Goal: Task Accomplishment & Management: Complete application form

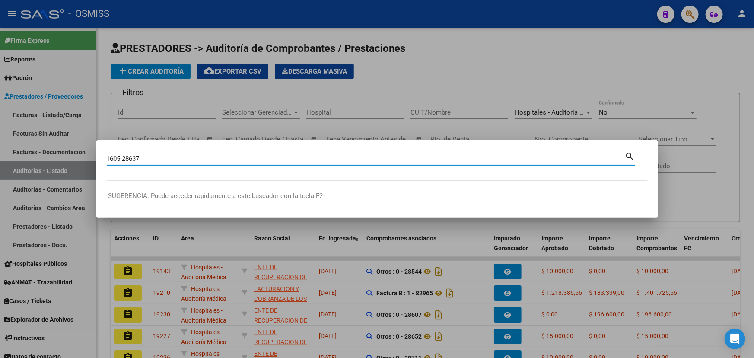
type input "1605-28637"
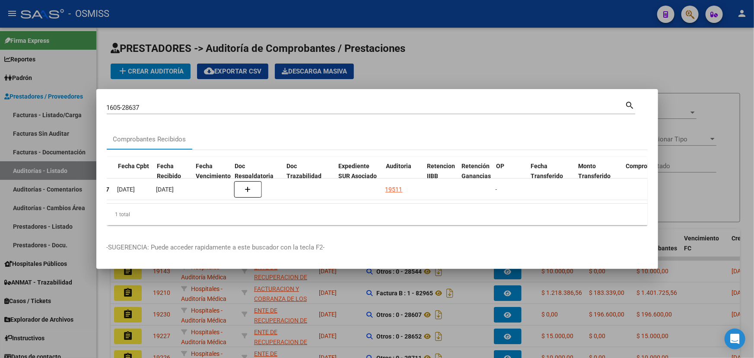
scroll to position [0, 401]
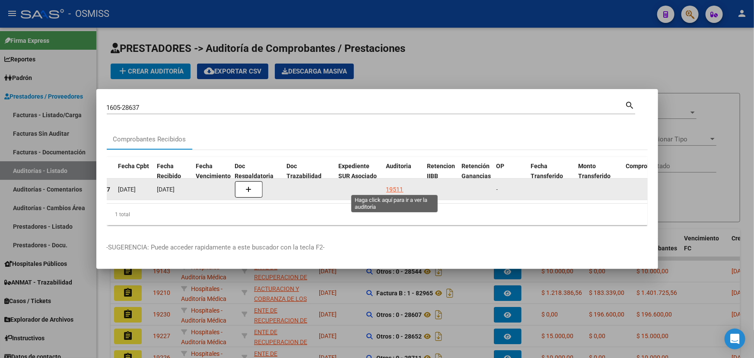
click at [388, 185] on div "19511" at bounding box center [394, 189] width 17 height 10
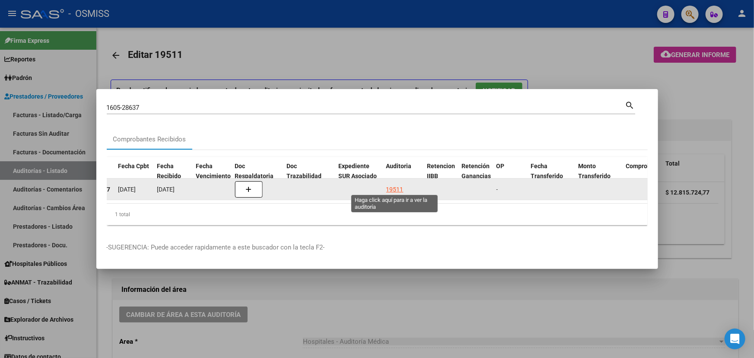
click at [395, 186] on div "19511" at bounding box center [394, 189] width 17 height 10
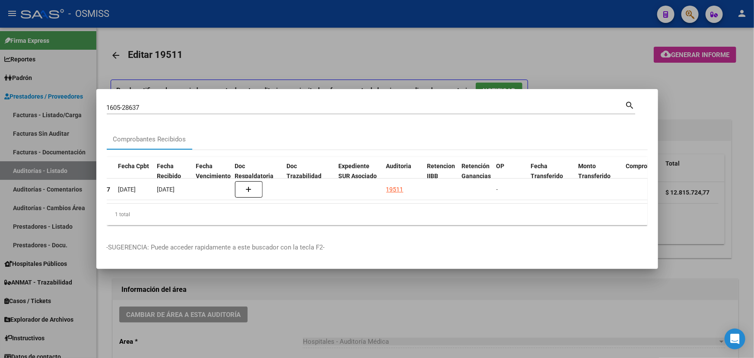
click at [359, 304] on div at bounding box center [377, 179] width 754 height 358
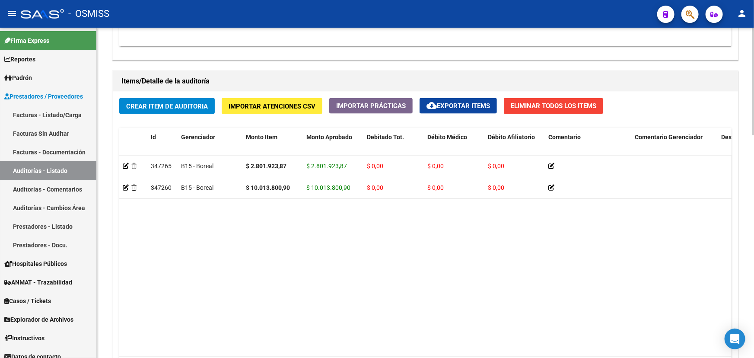
scroll to position [589, 0]
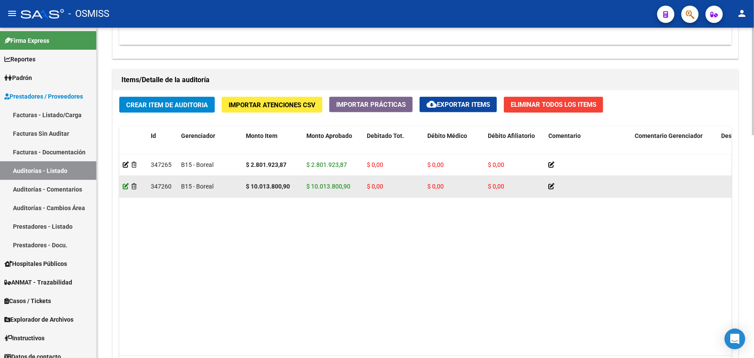
click at [123, 185] on icon at bounding box center [126, 186] width 6 height 6
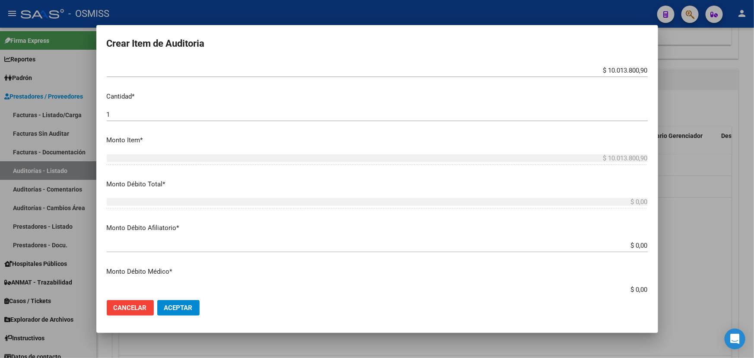
scroll to position [235, 0]
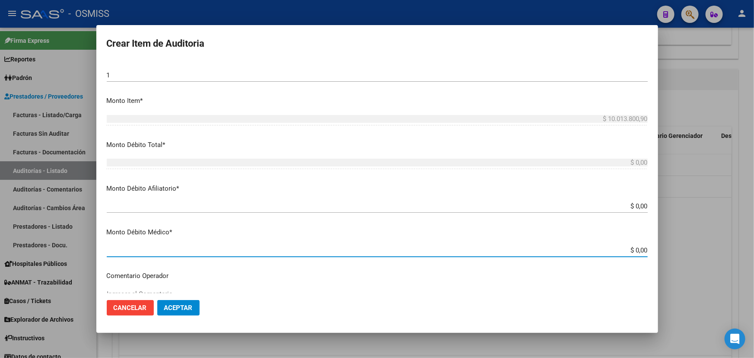
drag, startPoint x: 629, startPoint y: 249, endPoint x: 648, endPoint y: 249, distance: 19.0
click at [648, 249] on mat-dialog-content "58391440 Nro Documento 23583914404 CUIL [PERSON_NAME] Nombre Completo Fec. Pres…" at bounding box center [377, 176] width 562 height 232
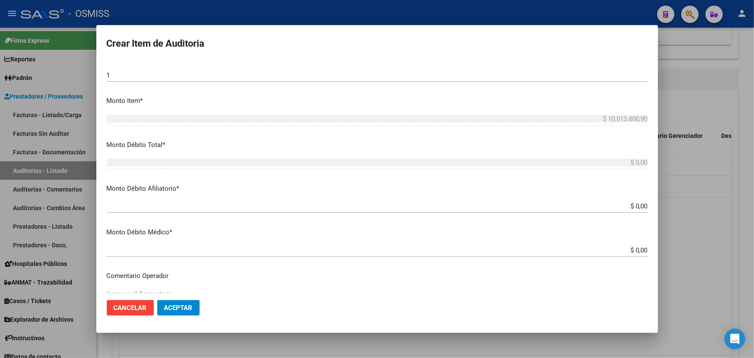
click at [632, 251] on input "$ 0,00" at bounding box center [377, 250] width 541 height 8
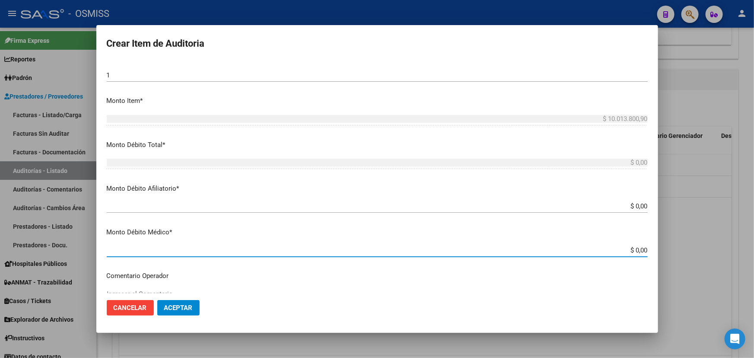
drag, startPoint x: 631, startPoint y: 251, endPoint x: 649, endPoint y: 250, distance: 18.6
click at [649, 250] on mat-dialog-content "58391440 Nro Documento 23583914404 CUIL [PERSON_NAME] Nombre Completo Fec. Pres…" at bounding box center [377, 176] width 562 height 232
type input "$ 0,08"
type input "$ 0,82"
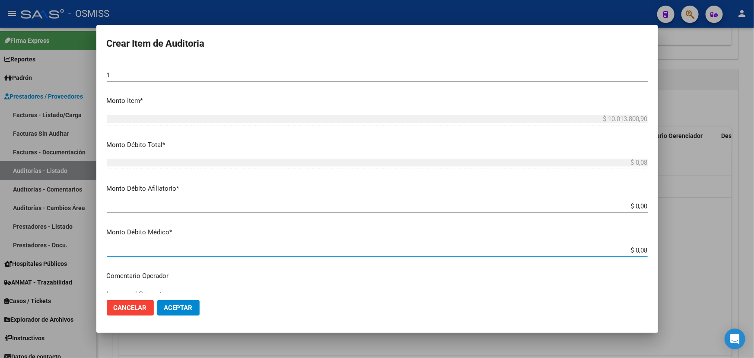
type input "$ 0,82"
type input "$ 8,23"
type input "$ 82,39"
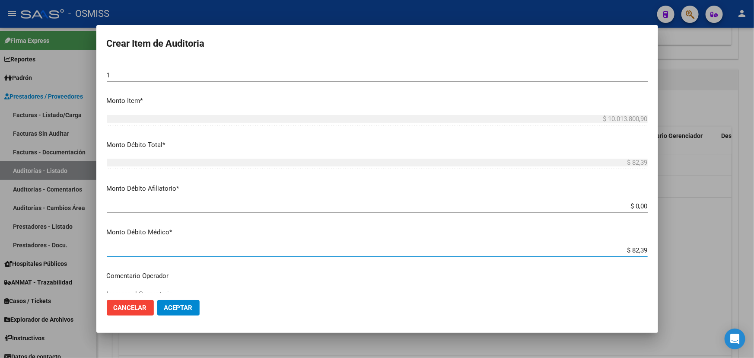
type input "$ 823,99"
type input "$ 8.239,95"
type input "$ 82.399,50"
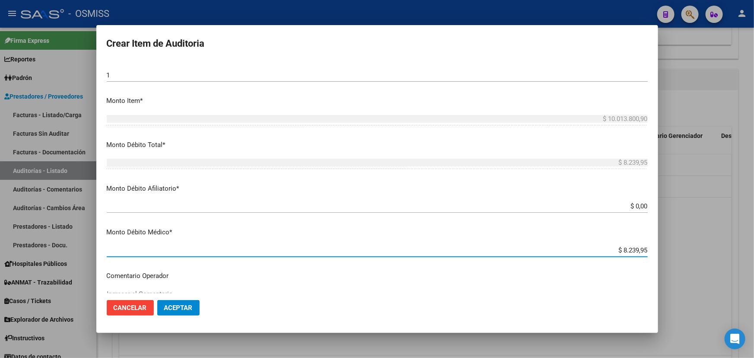
type input "$ 82.399,50"
type input "$ 823.995,01"
type input "$ 8.239.950,18"
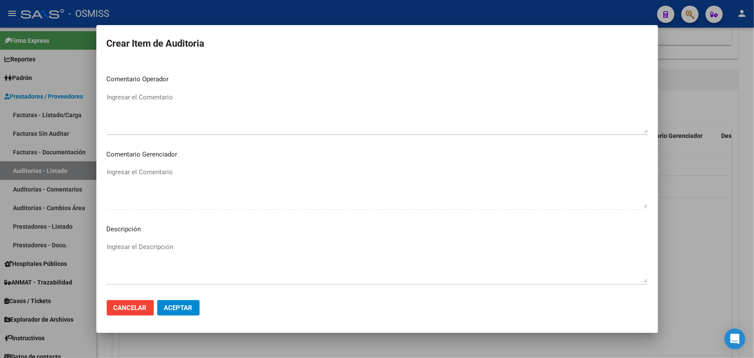
scroll to position [510, 0]
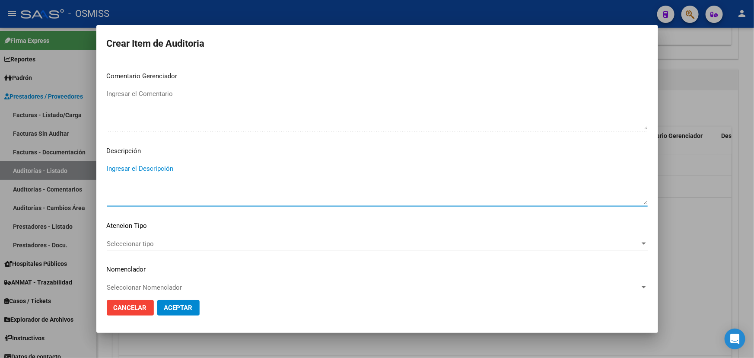
paste textarea "Debido Médico: cód 4.06 mod quirúrgico X22 $8.239.950,18 Se debita diferencia s…"
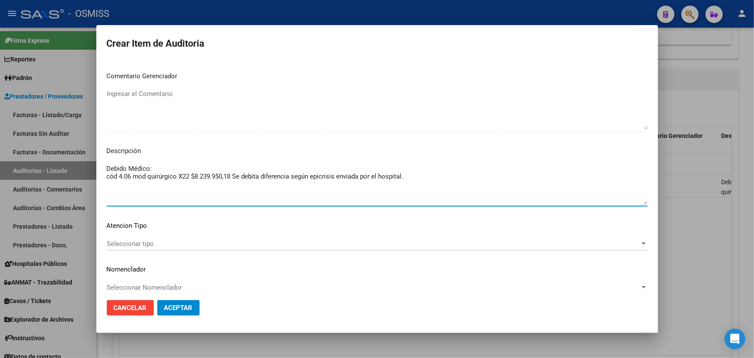
click at [151, 168] on textarea "Debido Médico: cód 4.06 mod quirúrgico X22 $8.239.950,18 Se debita diferencia s…" at bounding box center [377, 184] width 541 height 41
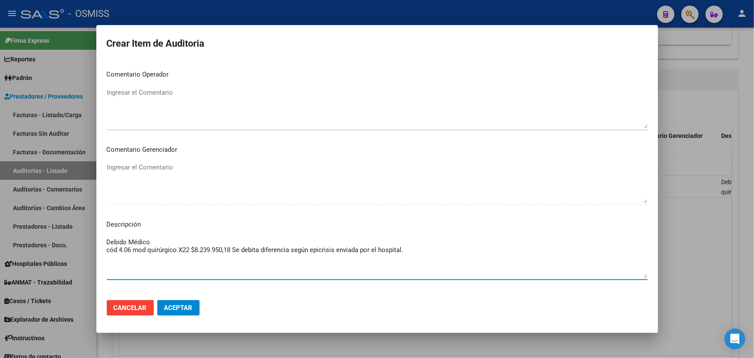
scroll to position [432, 0]
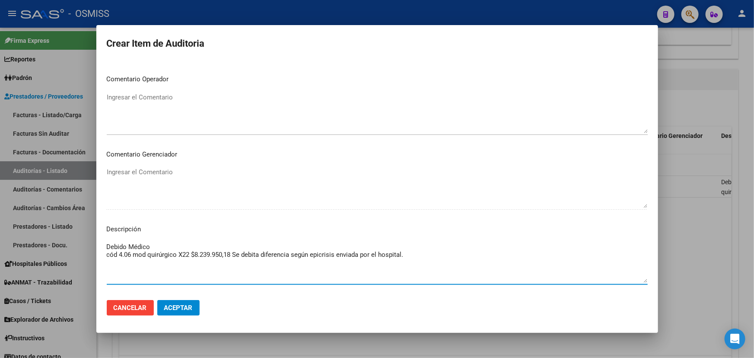
type textarea "Debido Médico cód 4.06 mod quirúrgico X22 $8.239.950,18 Se debita diferencia se…"
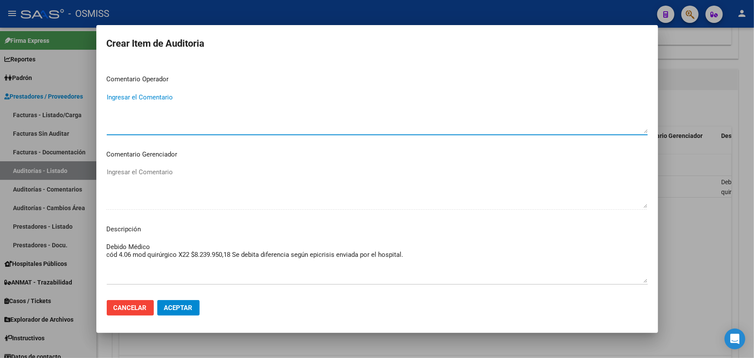
click at [143, 97] on textarea "Ingresar el Comentario" at bounding box center [377, 112] width 541 height 41
type textarea "d"
click at [145, 96] on textarea "DEBITO MEDIO" at bounding box center [377, 112] width 541 height 41
click at [146, 95] on textarea "DEBITO MEDIO" at bounding box center [377, 112] width 541 height 41
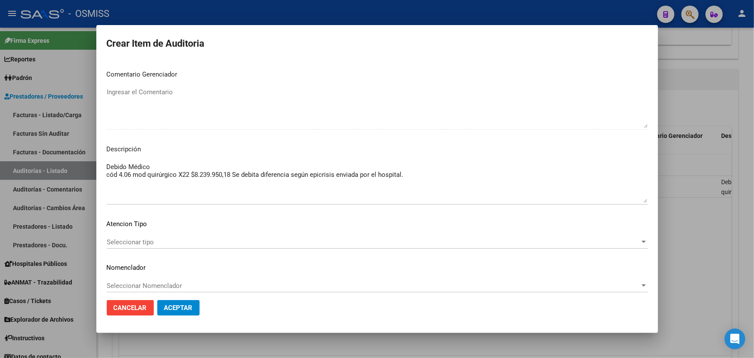
scroll to position [518, 0]
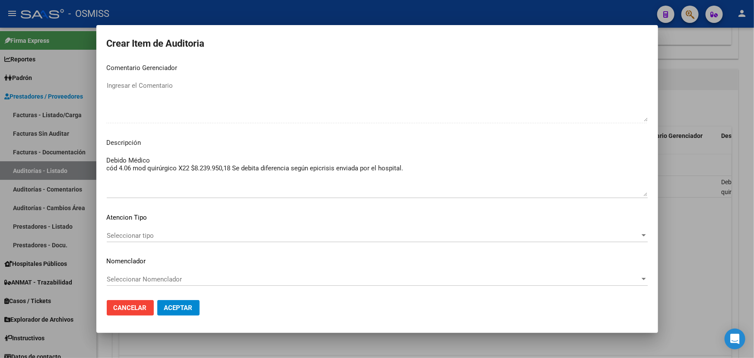
type textarea "DEBITO MEDICO"
click at [642, 278] on div at bounding box center [644, 279] width 4 height 2
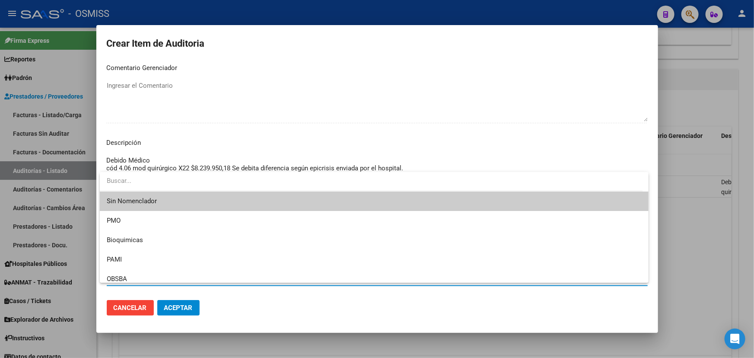
click at [142, 197] on span "Sin Nomenclador" at bounding box center [374, 200] width 535 height 19
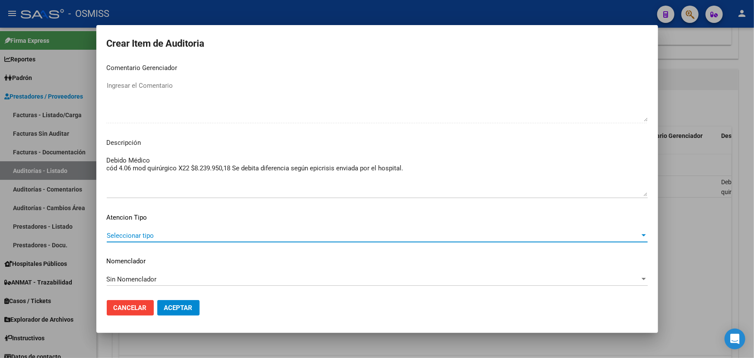
click at [642, 235] on div at bounding box center [644, 235] width 4 height 2
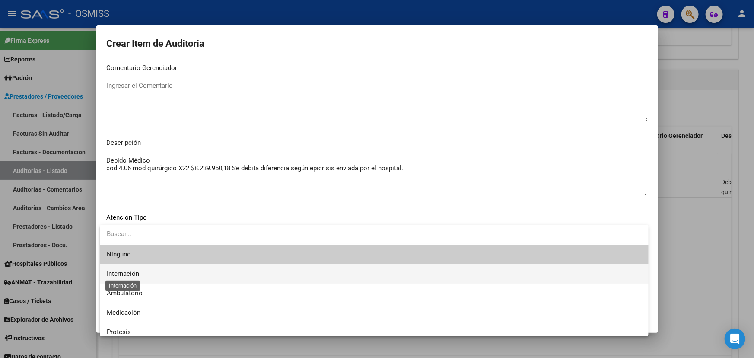
click at [124, 272] on span "Internación" at bounding box center [123, 274] width 32 height 8
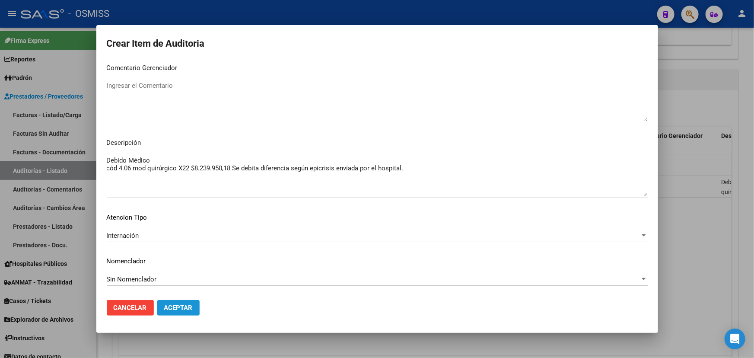
click at [184, 307] on span "Aceptar" at bounding box center [178, 308] width 29 height 8
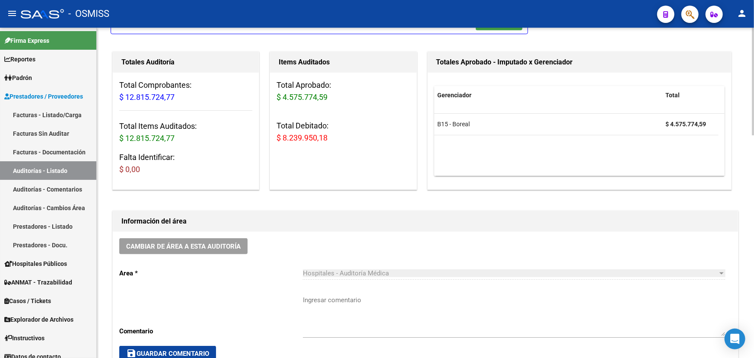
scroll to position [0, 0]
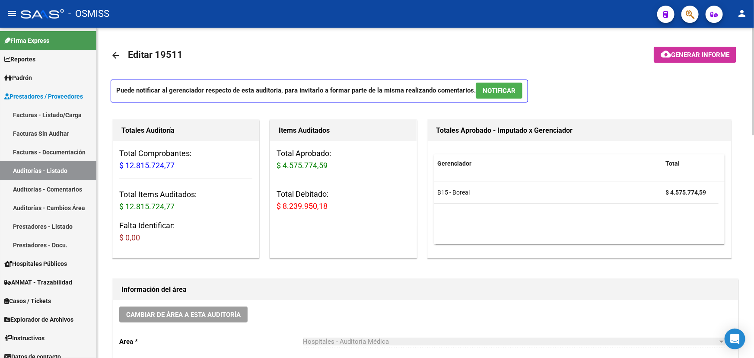
click at [679, 54] on span "Generar informe" at bounding box center [700, 55] width 58 height 8
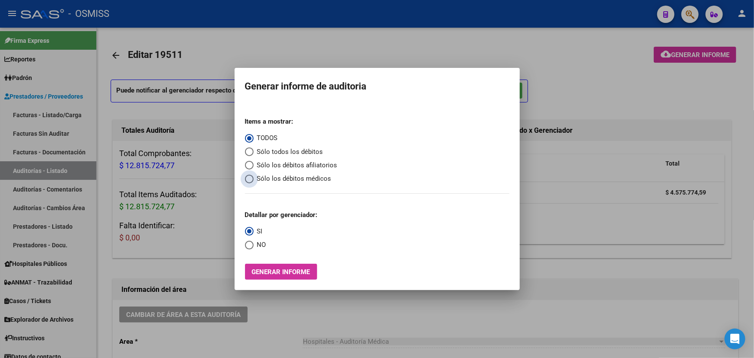
click at [249, 179] on span "Select an option" at bounding box center [249, 179] width 9 height 9
click at [249, 179] on input "Sólo los débitos médicos" at bounding box center [249, 179] width 9 height 9
radio input "true"
click at [251, 245] on span "Select an option" at bounding box center [249, 245] width 9 height 9
click at [251, 245] on input "NO" at bounding box center [249, 245] width 9 height 9
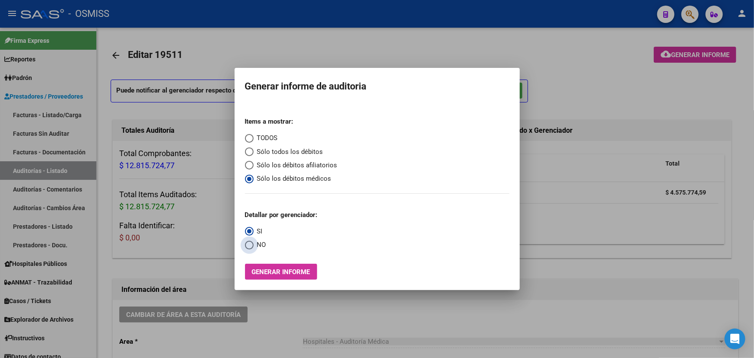
radio input "true"
click at [271, 273] on span "Generar informe" at bounding box center [281, 272] width 58 height 8
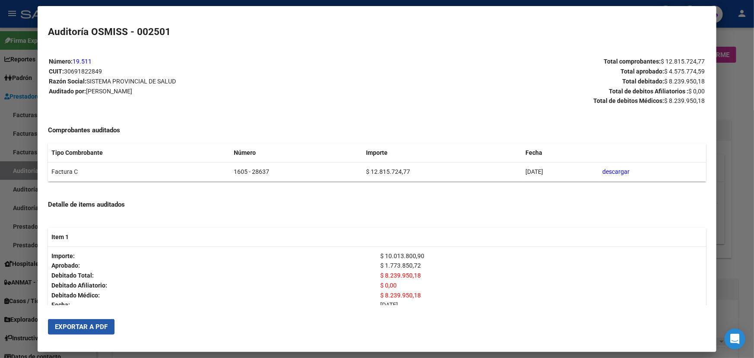
click at [62, 327] on span "Exportar a PDF" at bounding box center [81, 327] width 53 height 8
click at [727, 91] on div at bounding box center [377, 179] width 754 height 358
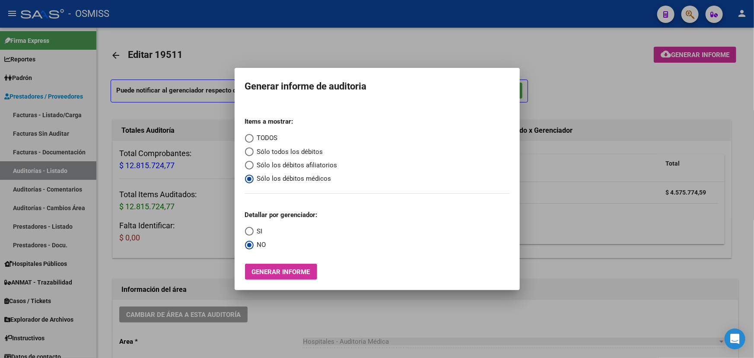
click at [727, 91] on div at bounding box center [377, 179] width 754 height 358
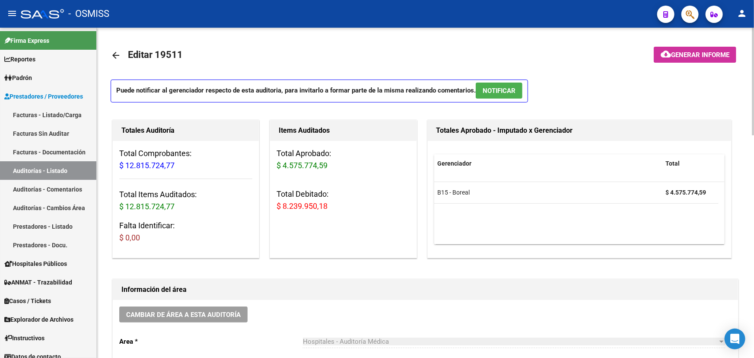
click at [118, 56] on mat-icon "arrow_back" at bounding box center [116, 55] width 10 height 10
